Goal: Download file/media

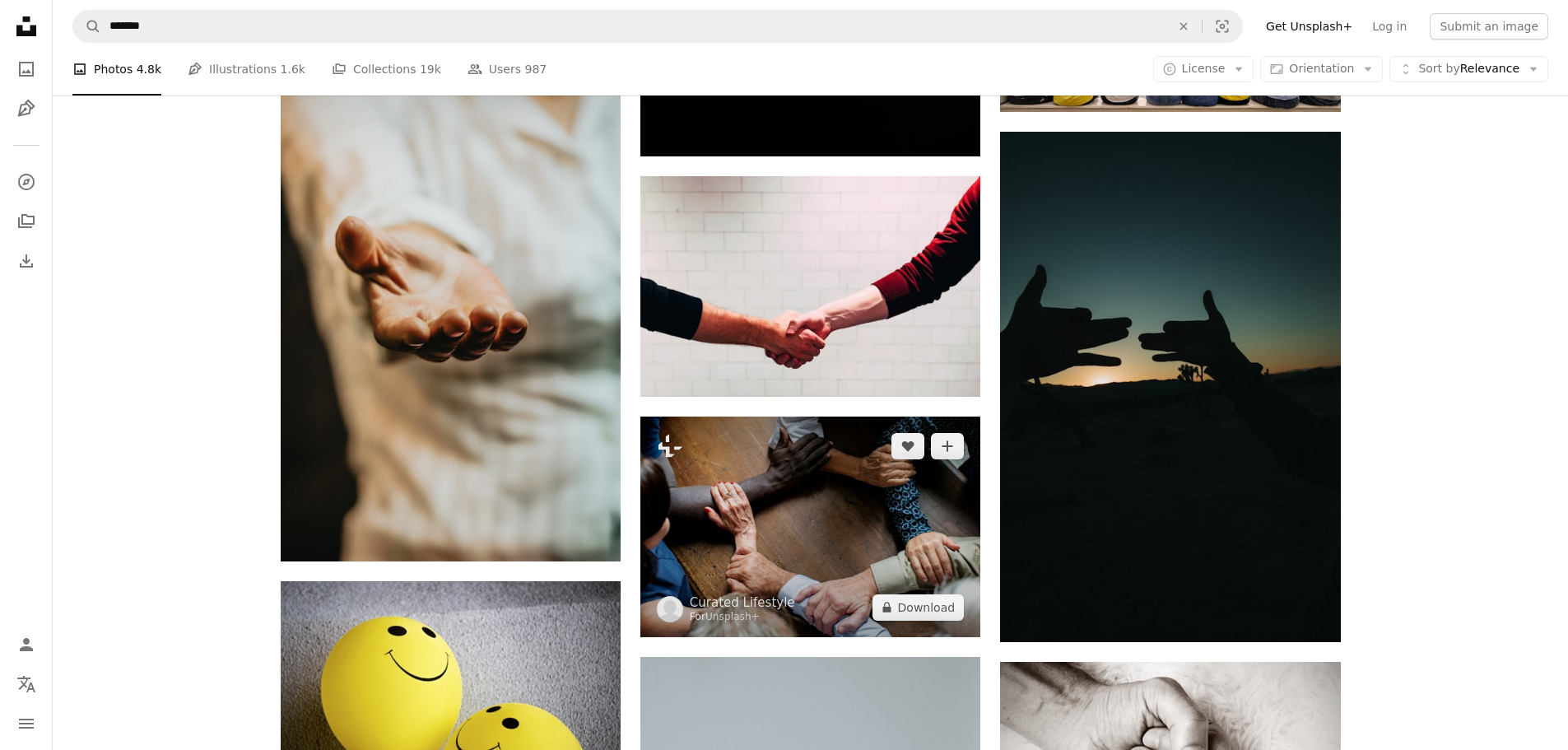
scroll to position [12431, 0]
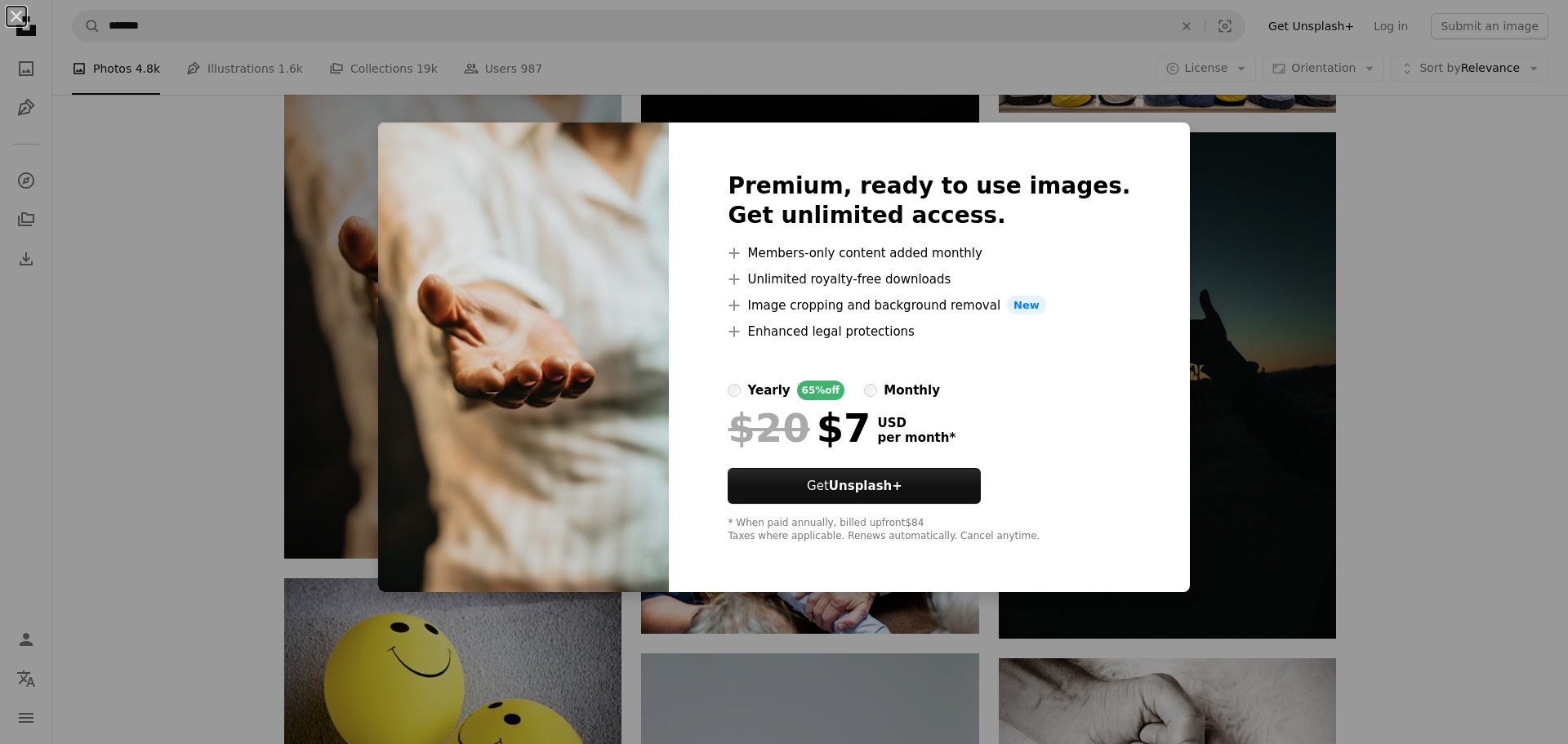
click at [555, 374] on img at bounding box center [523, 358] width 291 height 470
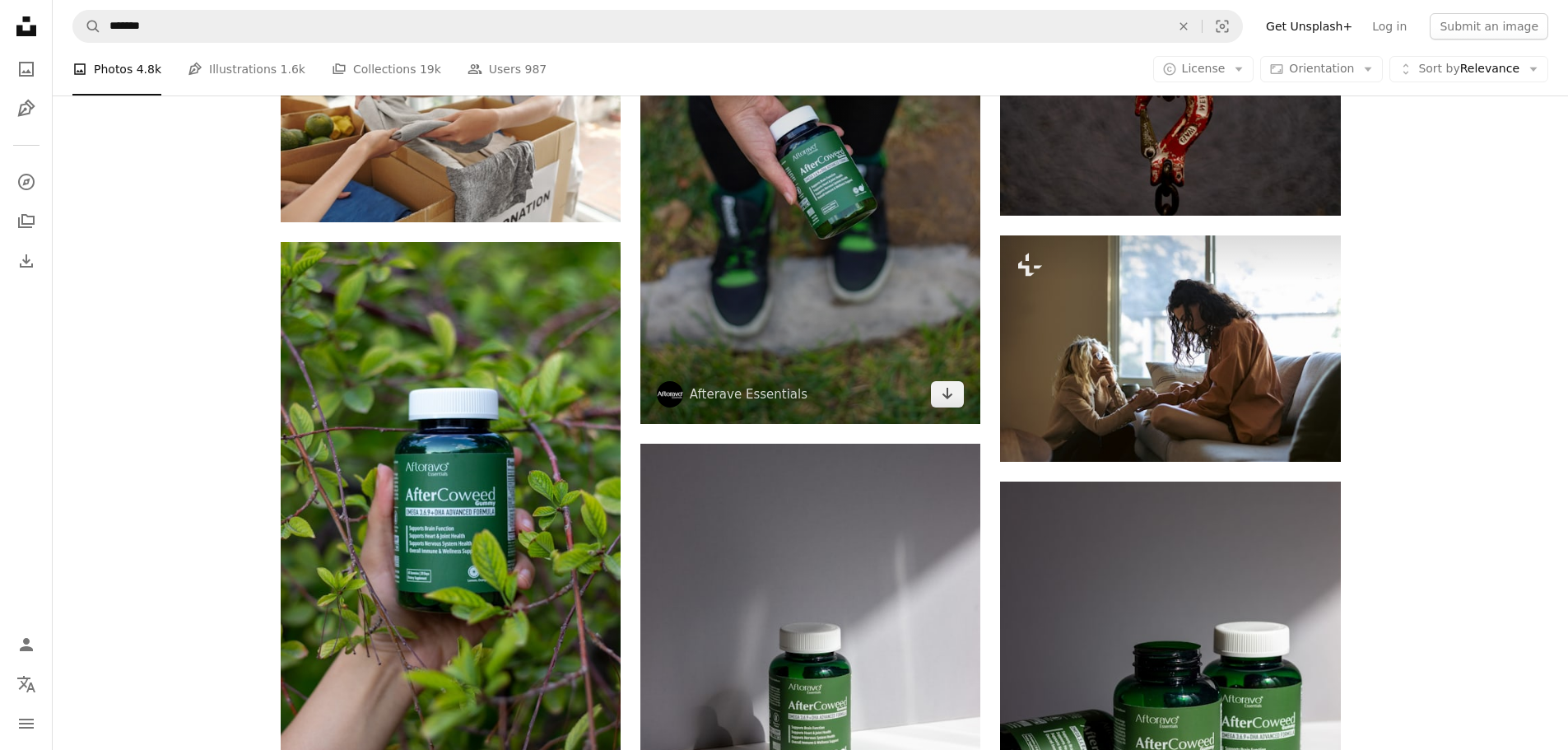
scroll to position [19508, 0]
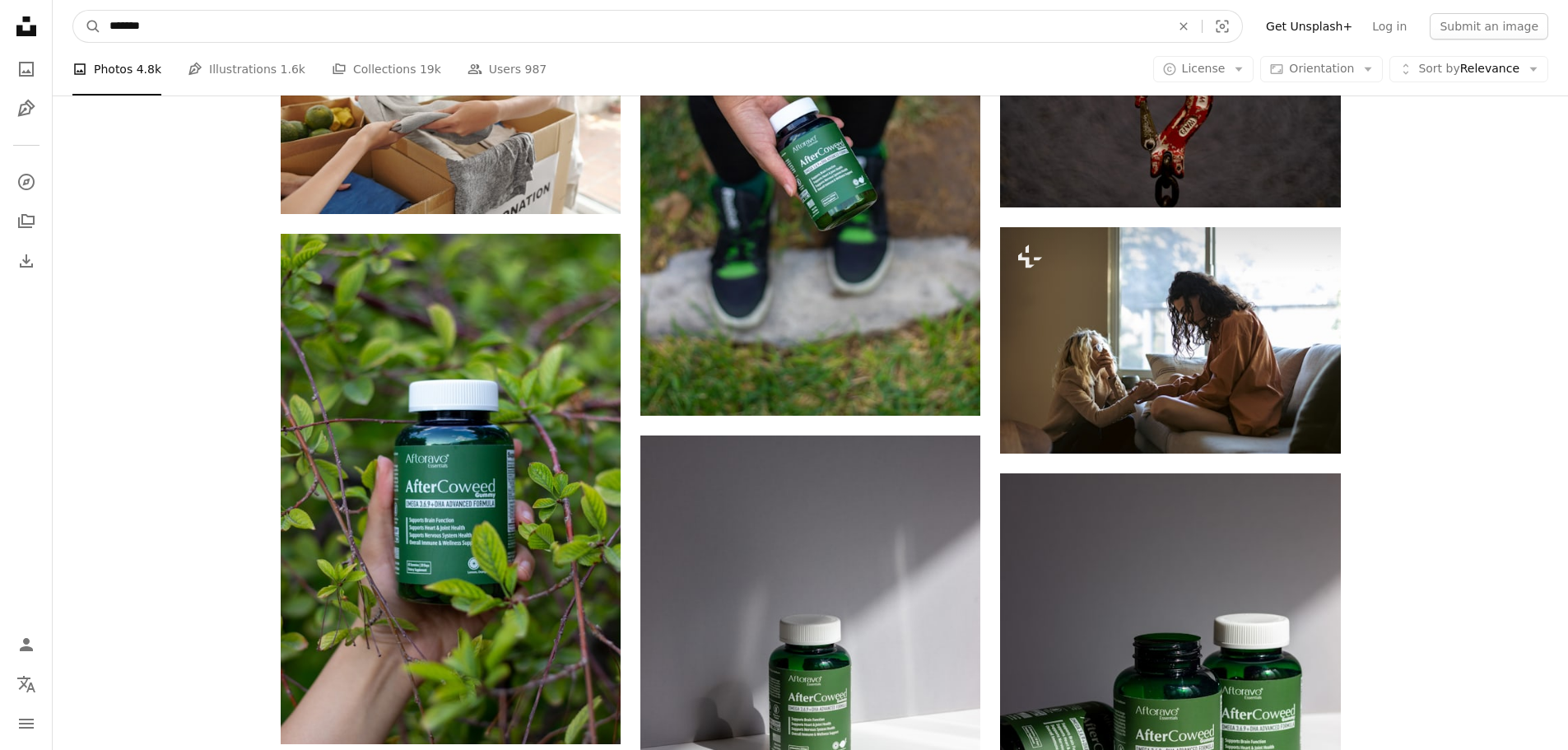
drag, startPoint x: 218, startPoint y: 21, endPoint x: 183, endPoint y: 46, distance: 43.0
click at [83, 32] on form "A magnifying glass ******* An X shape Visual search" at bounding box center [658, 26] width 1171 height 33
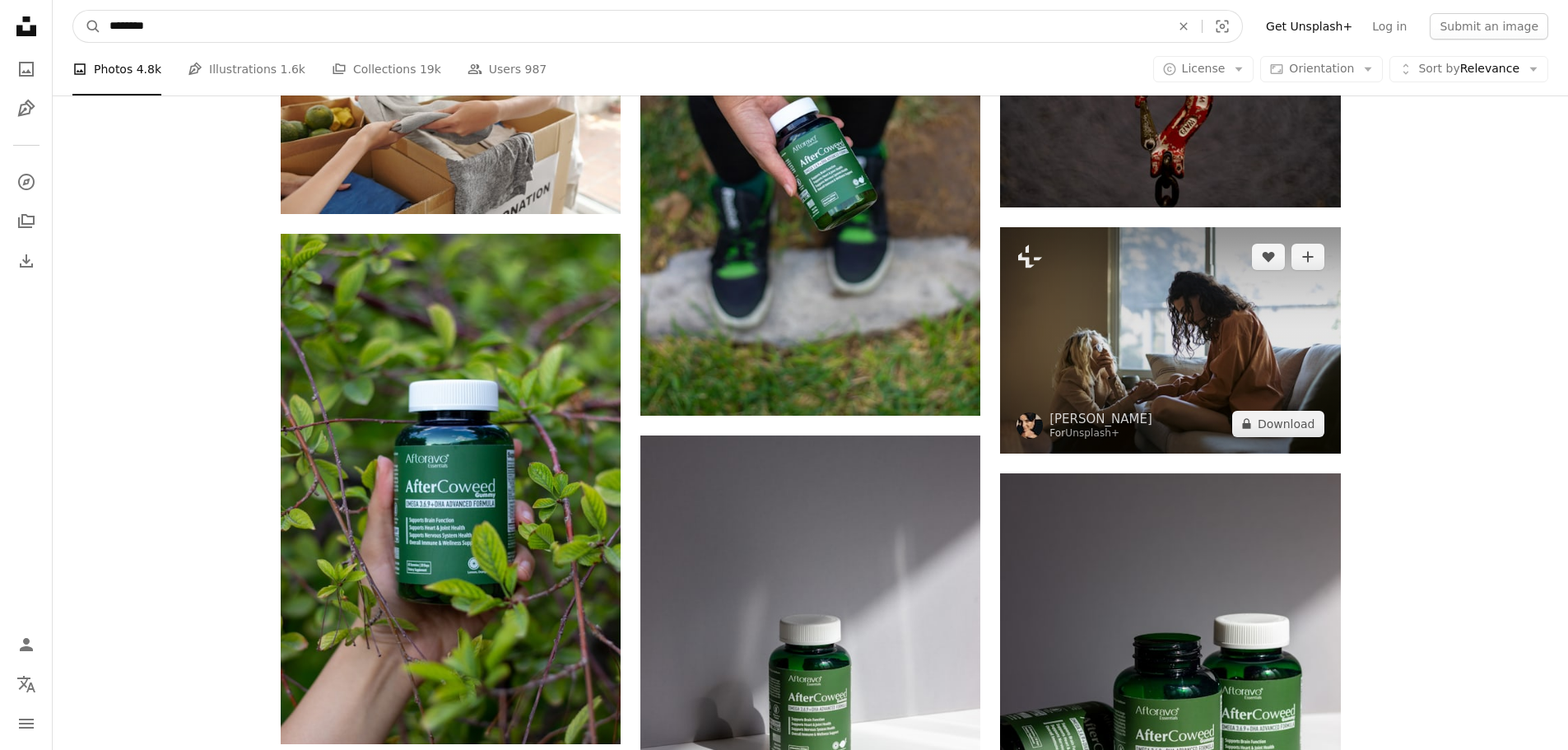
type input "*********"
click button "A magnifying glass" at bounding box center [87, 26] width 28 height 32
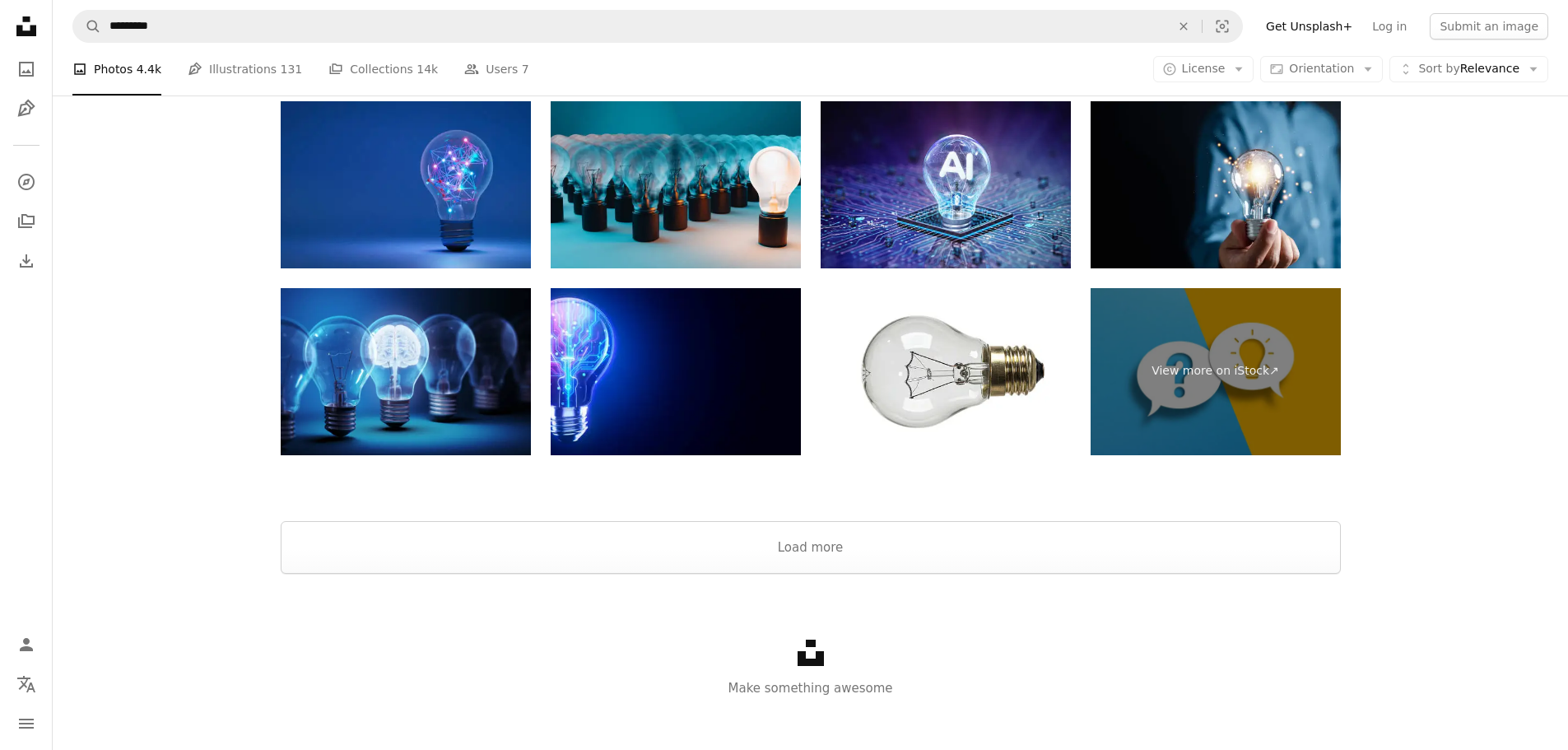
scroll to position [2906, 0]
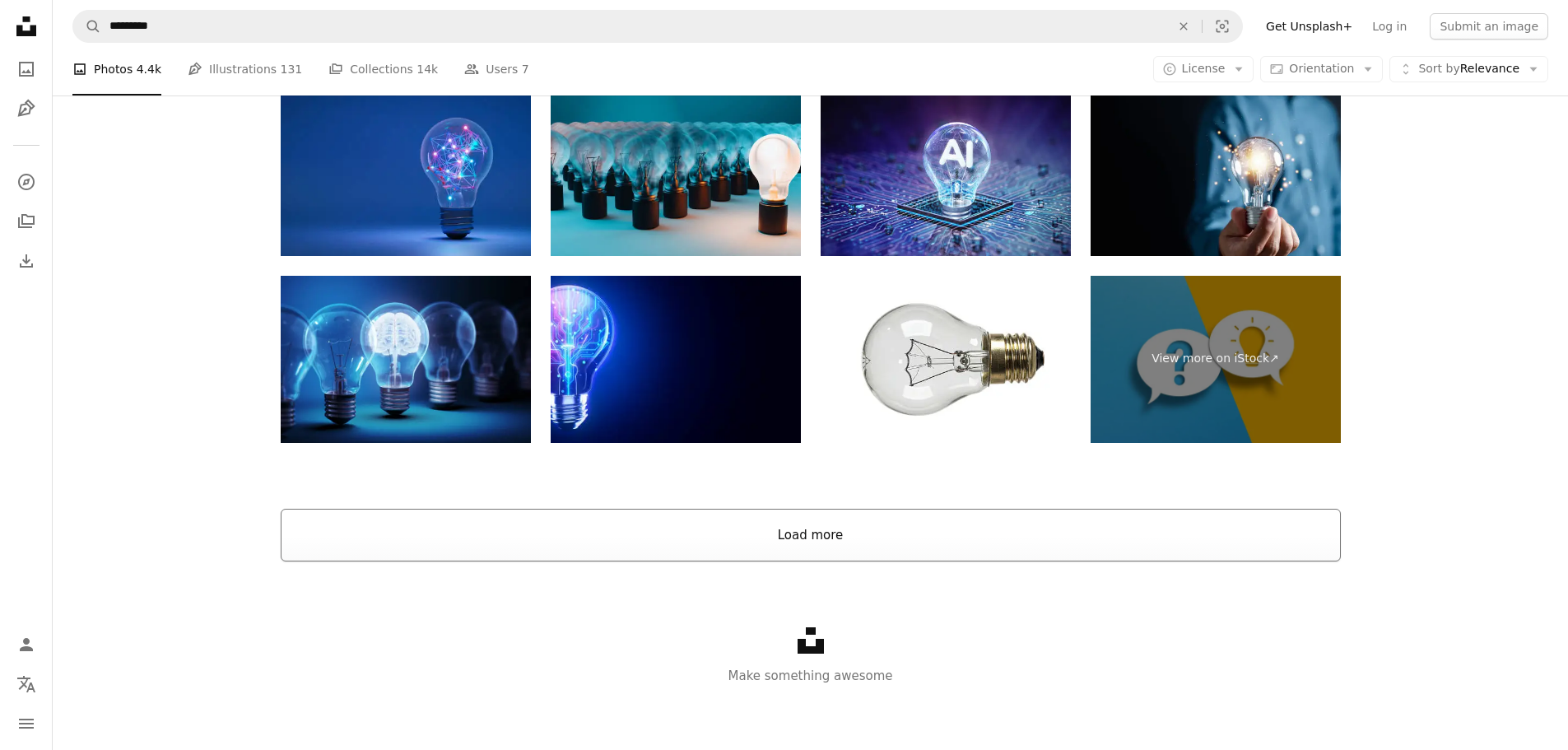
click at [778, 534] on button "Load more" at bounding box center [811, 535] width 1060 height 53
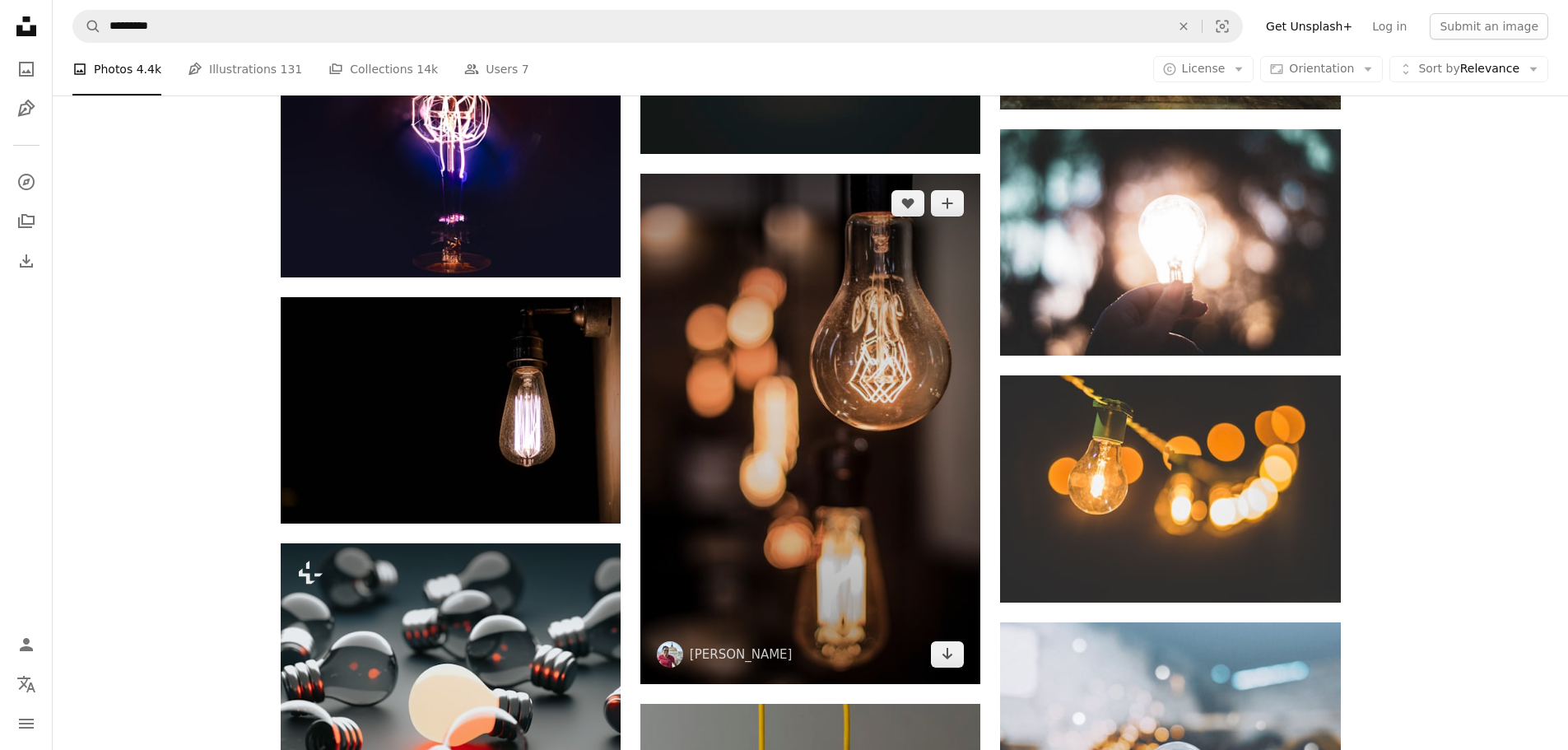
scroll to position [3646, 0]
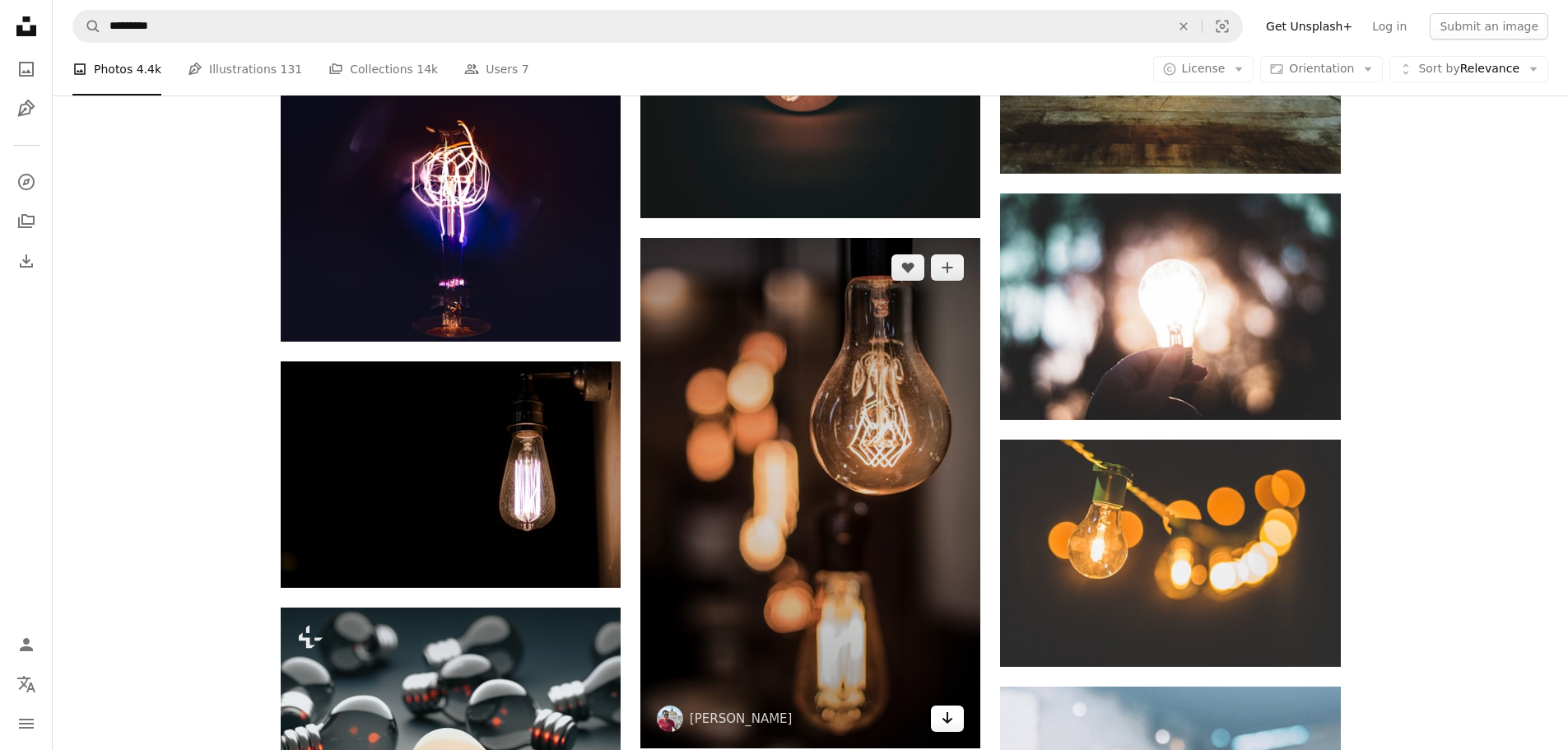
click at [945, 722] on icon "Arrow pointing down" at bounding box center [947, 718] width 13 height 20
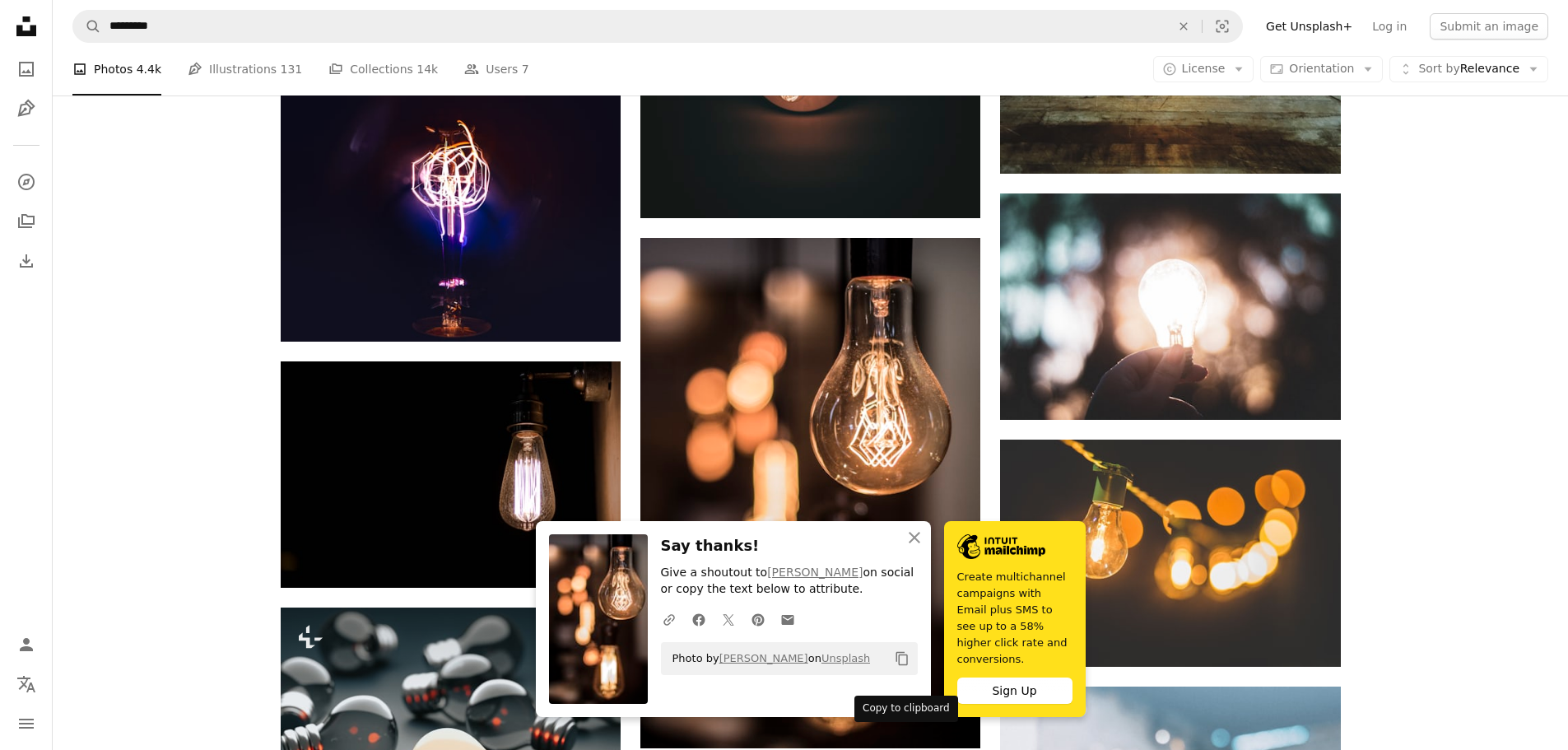
click at [902, 666] on icon "Copy content" at bounding box center [902, 658] width 15 height 15
